Goal: Task Accomplishment & Management: Complete application form

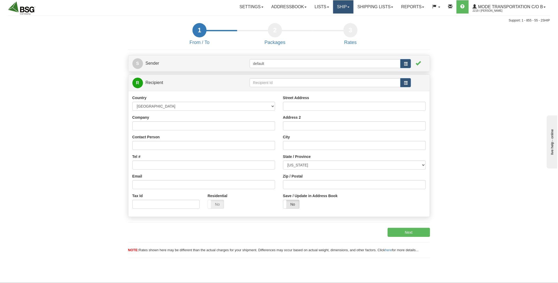
click at [343, 7] on link "Ship" at bounding box center [343, 6] width 20 height 13
click at [340, 18] on link "Ship Screen" at bounding box center [329, 18] width 48 height 7
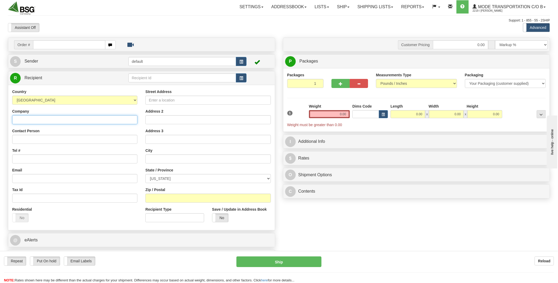
click at [46, 120] on input "Company" at bounding box center [74, 119] width 125 height 9
paste input "Three Taverns Craft Brewery"
type input "Three Taverns Craft Brewery"
type input "Neal Engleman"
type input "121 New St"
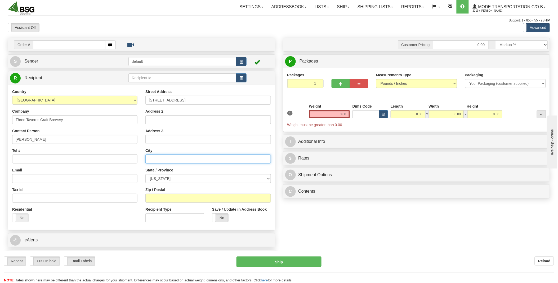
type input "Decatur"
select select "GA"
type input "30030"
type input "Three Taverns Craft Brewery"
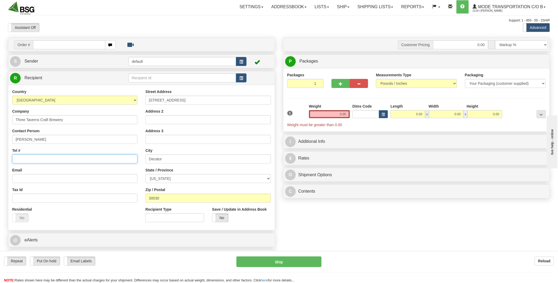
click at [64, 160] on input "Tel #" at bounding box center [74, 158] width 125 height 9
paste input "404-600-3355"
type input "404-600-3355"
drag, startPoint x: 338, startPoint y: 114, endPoint x: 372, endPoint y: 115, distance: 33.9
click at [371, 115] on div "1 Weight 0.00 Dims Code 0.00" at bounding box center [416, 116] width 261 height 24
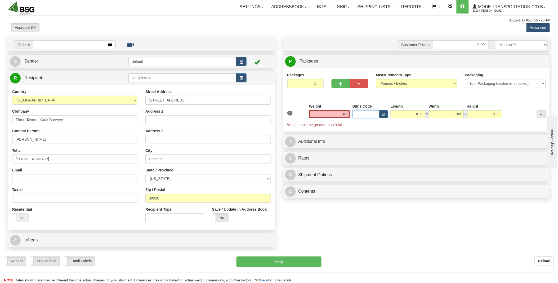
type input "48.00"
type input "24.00"
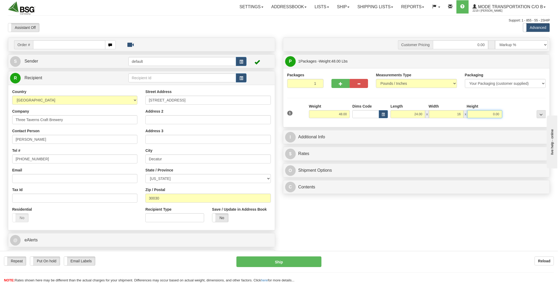
type input "16.00"
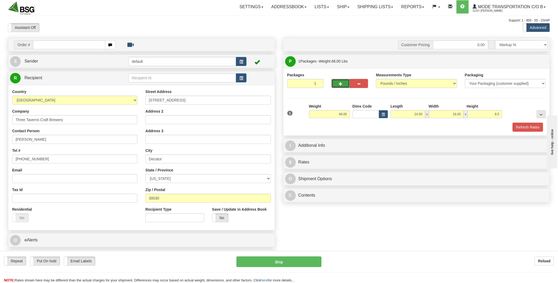
type input "8.50"
drag, startPoint x: 342, startPoint y: 82, endPoint x: 437, endPoint y: 75, distance: 96.1
click at [342, 83] on span "button" at bounding box center [341, 83] width 4 height 3
type input "2"
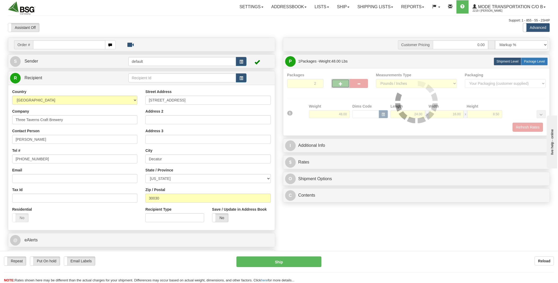
click at [533, 61] on span "Package Level" at bounding box center [534, 62] width 21 height 4
radio input "true"
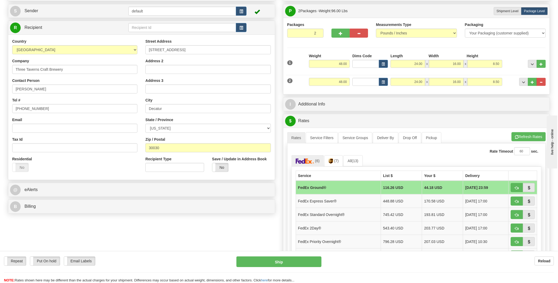
scroll to position [59, 0]
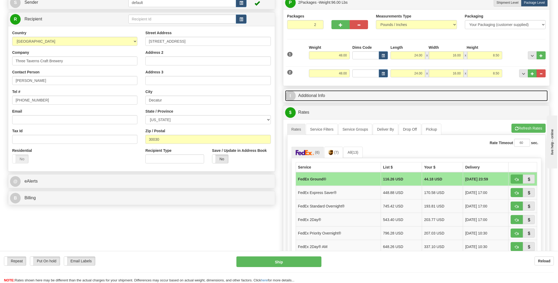
click at [364, 97] on link "I Additional Info" at bounding box center [416, 95] width 263 height 11
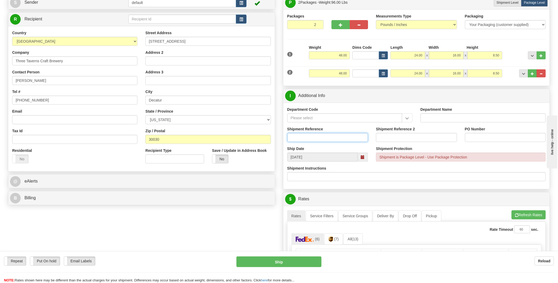
drag, startPoint x: 353, startPoint y: 138, endPoint x: 344, endPoint y: 140, distance: 9.4
click at [353, 138] on input "Shipment Reference" at bounding box center [327, 137] width 81 height 9
type input "VGF Product / Shane Dale"
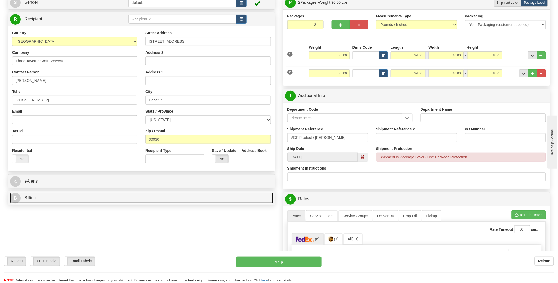
click at [198, 199] on link "B Billing" at bounding box center [141, 197] width 263 height 11
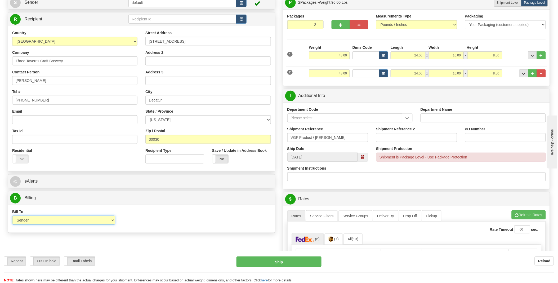
click at [42, 220] on select "Sender Recipient Third Party Collect" at bounding box center [63, 220] width 103 height 9
select select "3"
click at [12, 216] on select "Sender Recipient Third Party Collect" at bounding box center [63, 220] width 103 height 9
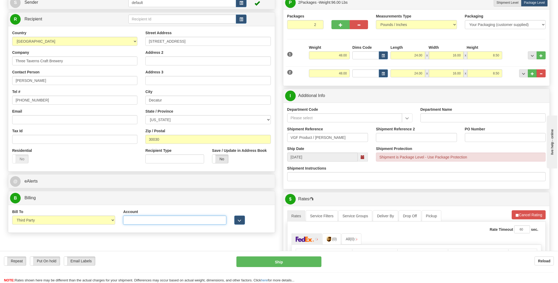
click at [188, 219] on input "Account" at bounding box center [174, 220] width 103 height 9
type input "117769100"
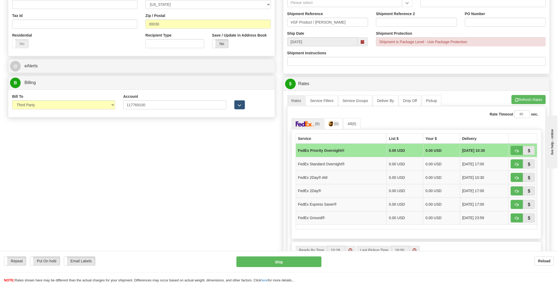
scroll to position [176, 0]
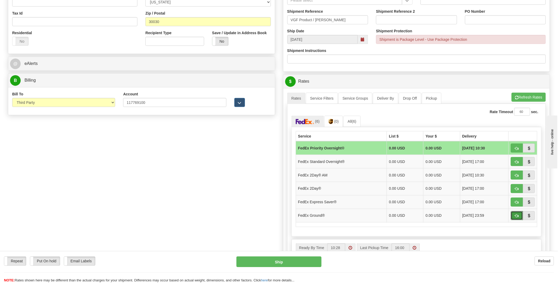
click at [519, 218] on button "button" at bounding box center [517, 215] width 12 height 9
type input "92"
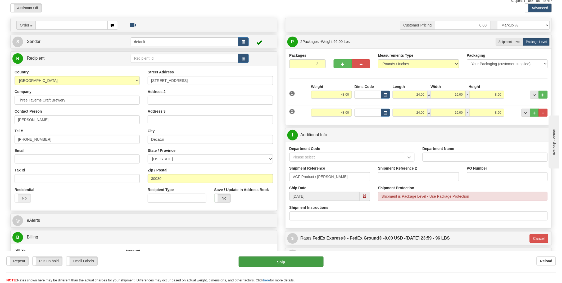
scroll to position [59, 0]
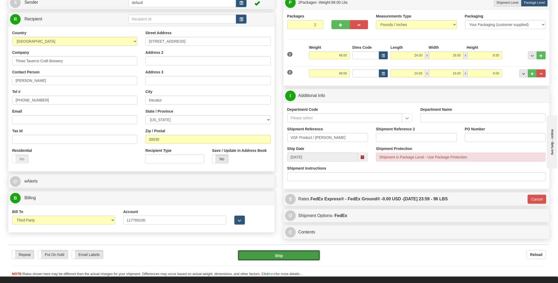
click at [285, 255] on button "Ship" at bounding box center [279, 255] width 82 height 11
